Goal: Information Seeking & Learning: Understand process/instructions

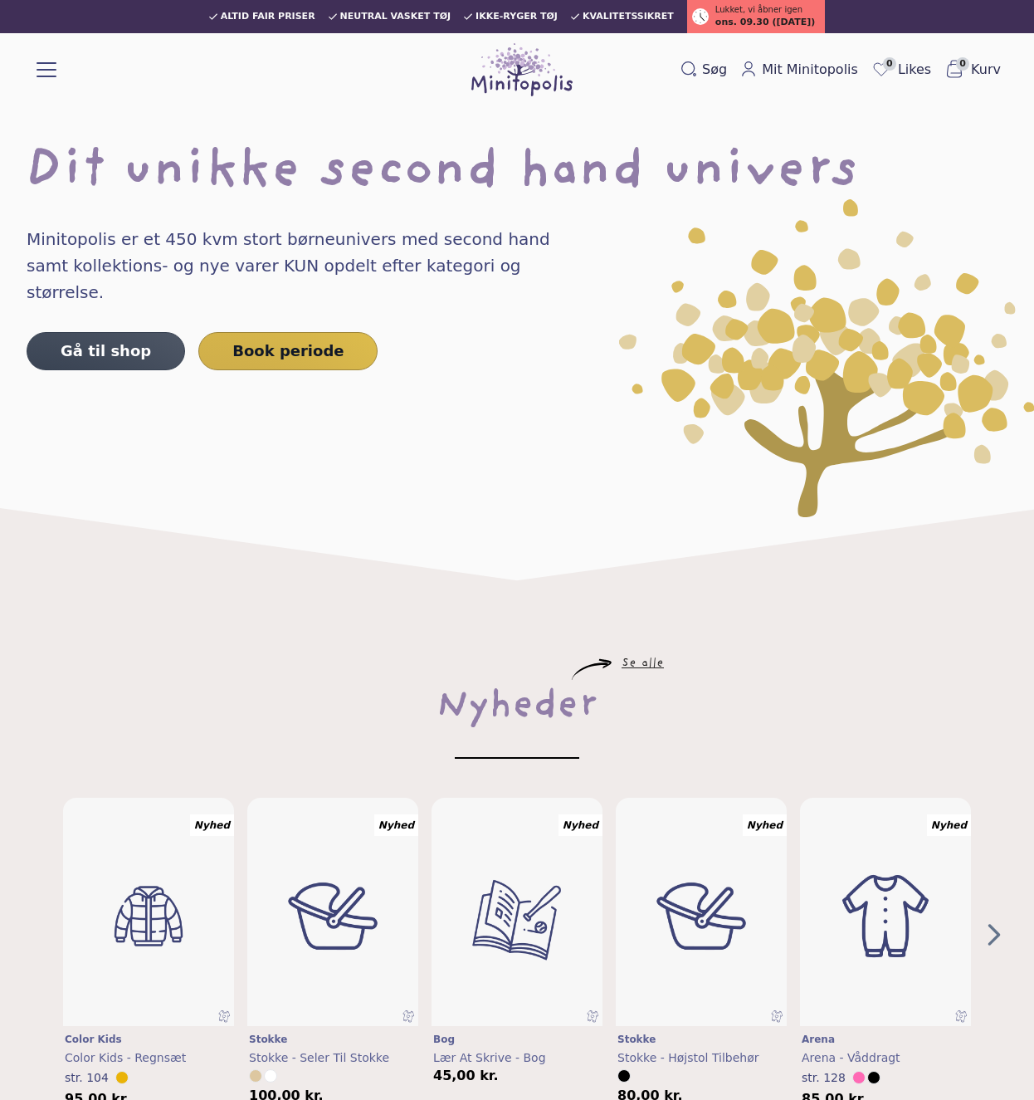
click at [41, 84] on div "Børn MAMA Webshop Koncepterne Priser Praktisk info Events Webshop Børneunivers …" at bounding box center [199, 69] width 324 height 53
click at [41, 80] on div "Webshop Børneunivers MAMA univers Booking Koncepterne Priser Det at booke Lejer…" at bounding box center [47, 69] width 20 height 29
click at [55, 65] on button at bounding box center [47, 68] width 20 height 20
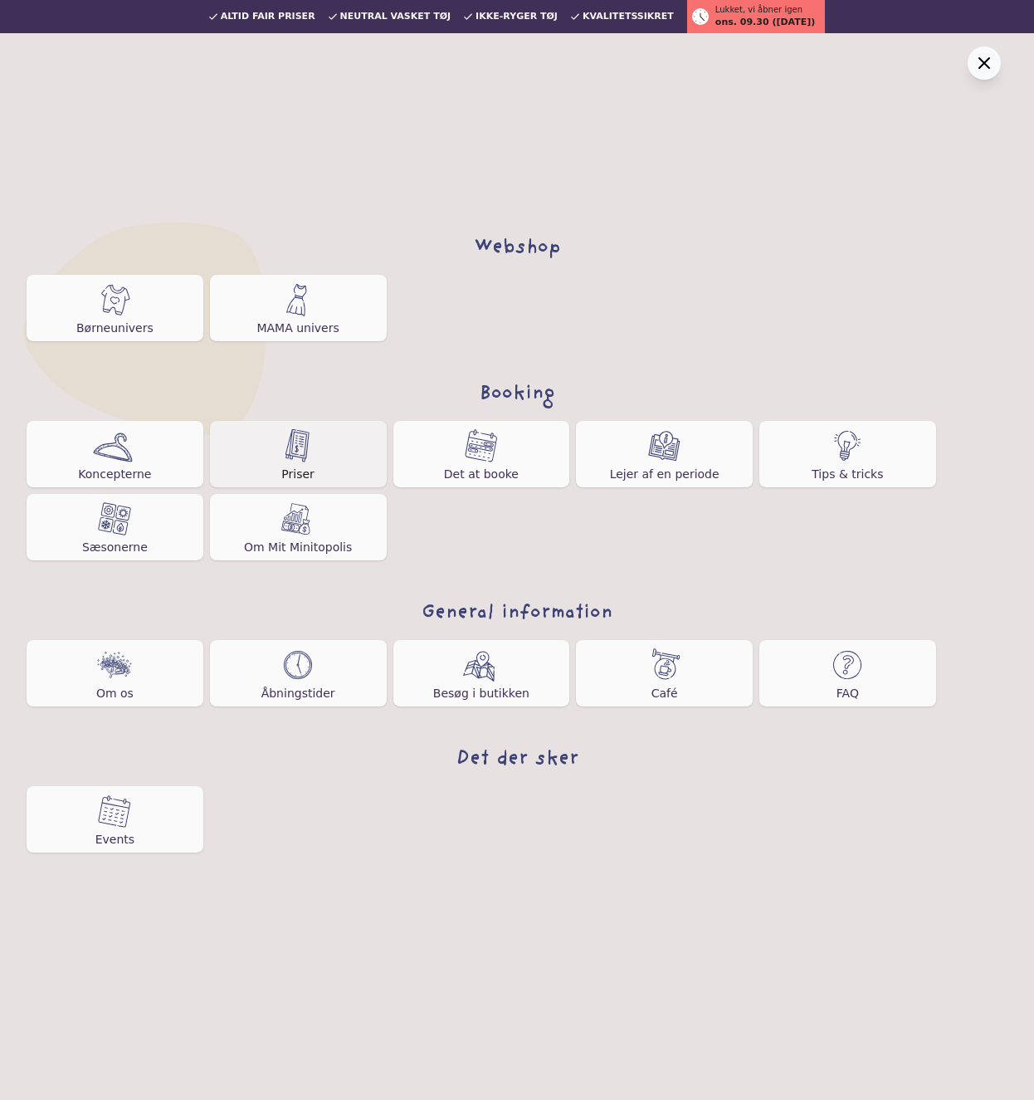
click at [305, 447] on img at bounding box center [298, 445] width 27 height 33
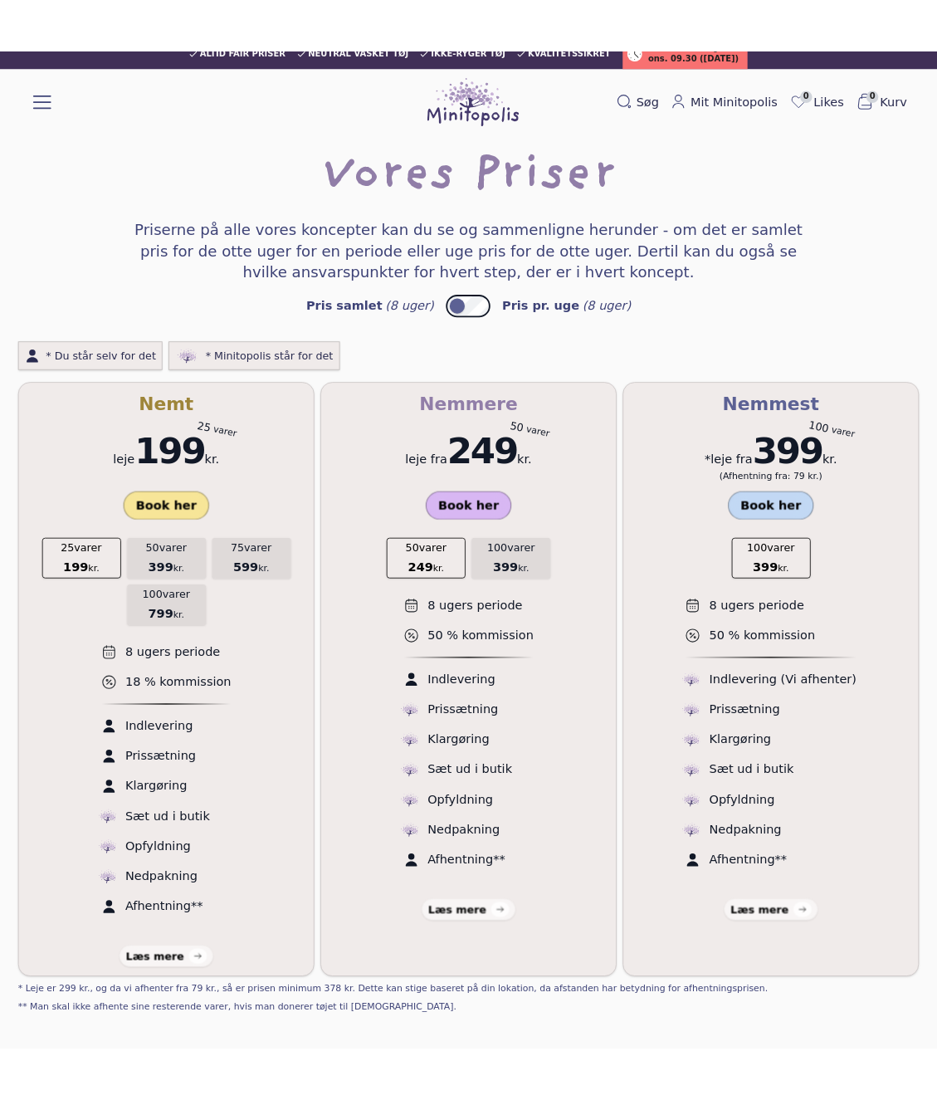
scroll to position [173, 0]
